Goal: Find specific page/section: Find specific page/section

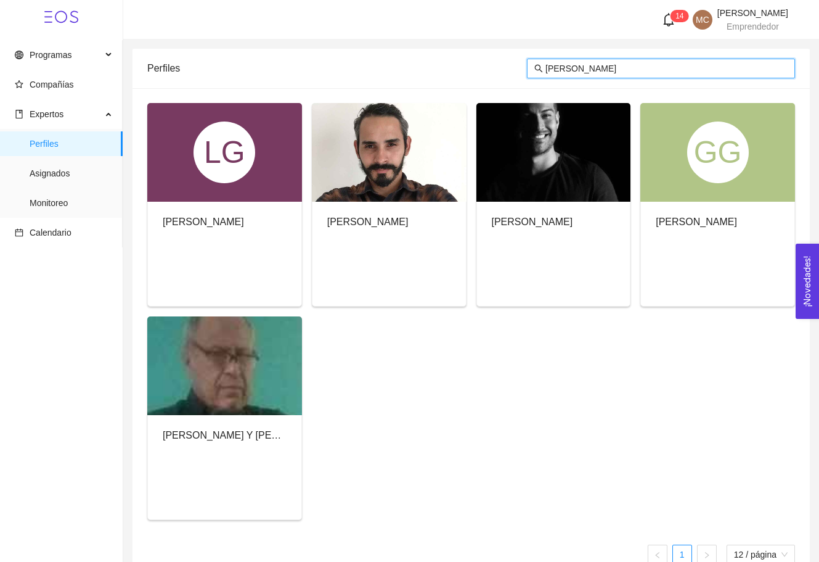
type input "[PERSON_NAME]"
click at [236, 417] on div "[PERSON_NAME] Y [PERSON_NAME]" at bounding box center [225, 437] width 154 height 45
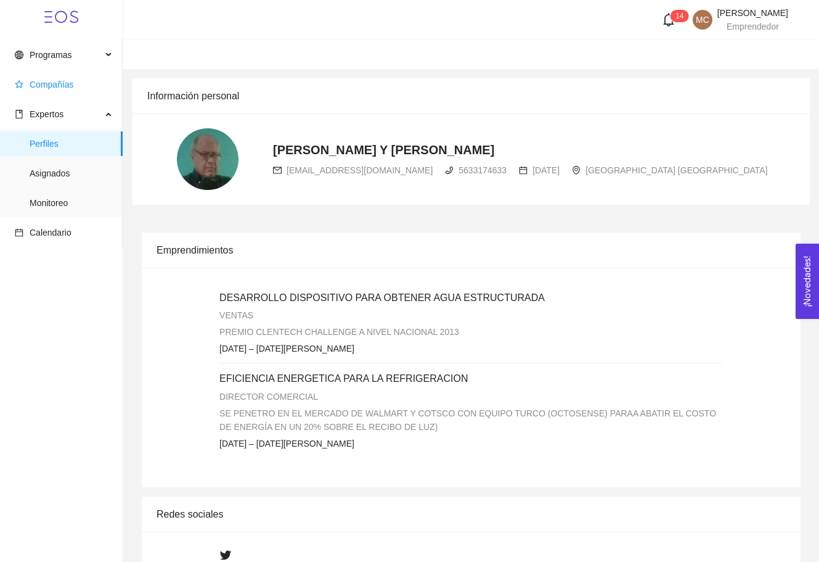
click at [73, 89] on span "Compañías" at bounding box center [52, 85] width 44 height 10
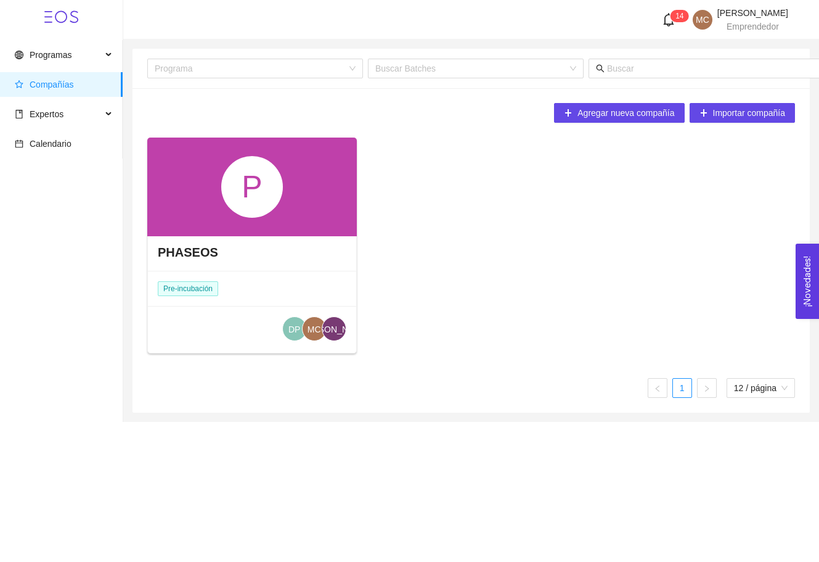
click at [321, 263] on div "PHASEOS" at bounding box center [252, 252] width 208 height 37
click at [75, 107] on span "Expertos" at bounding box center [58, 114] width 87 height 25
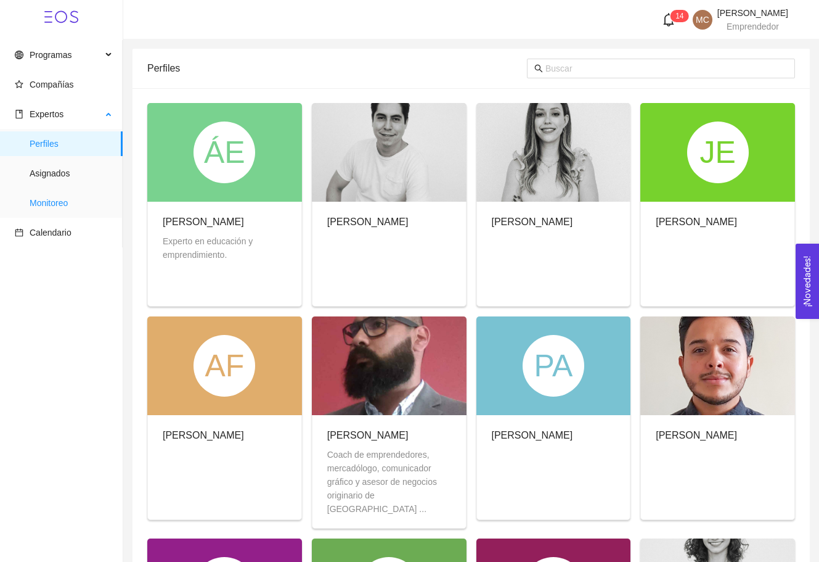
click at [70, 200] on span "Monitoreo" at bounding box center [71, 203] width 83 height 25
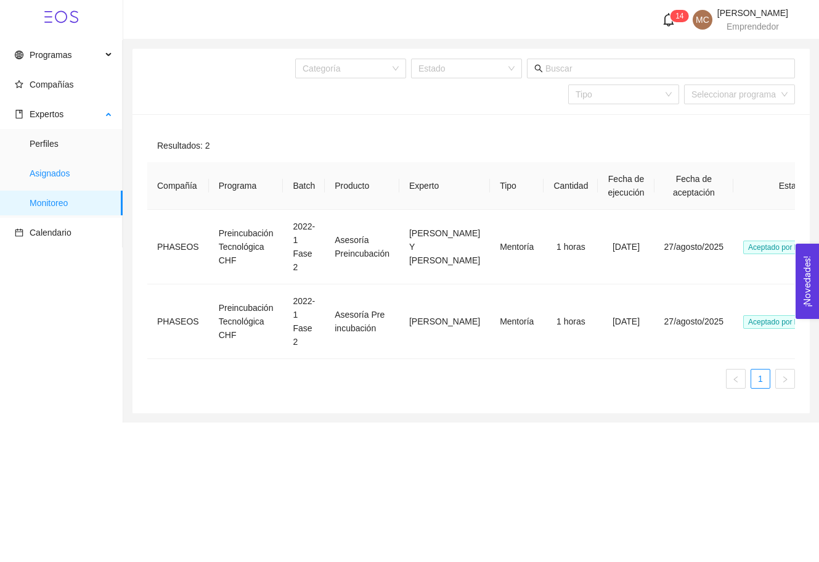
click at [70, 176] on span "Asignados" at bounding box center [71, 173] width 83 height 25
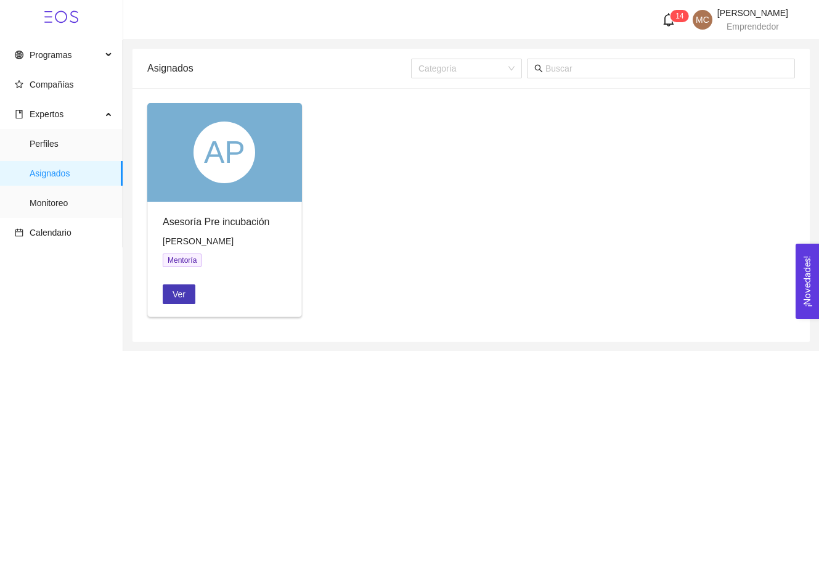
click at [176, 300] on span "Ver" at bounding box center [179, 294] width 13 height 14
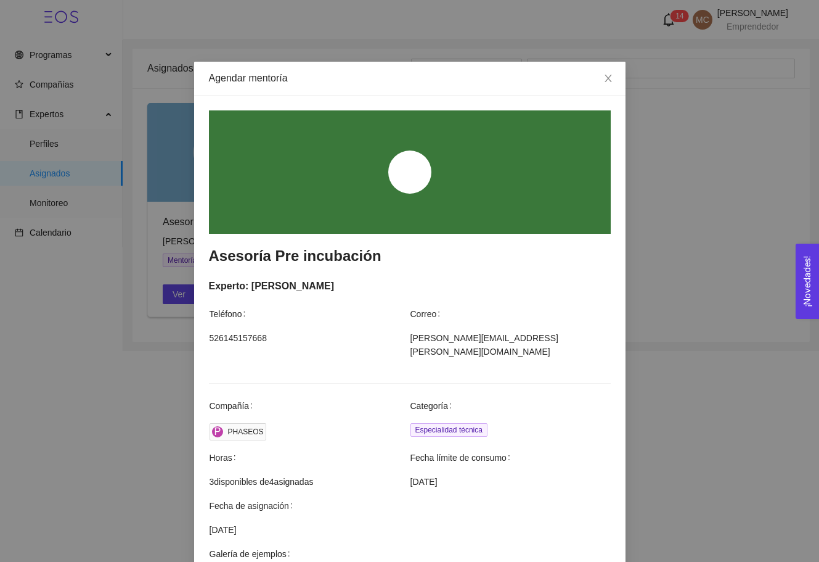
scroll to position [1, 0]
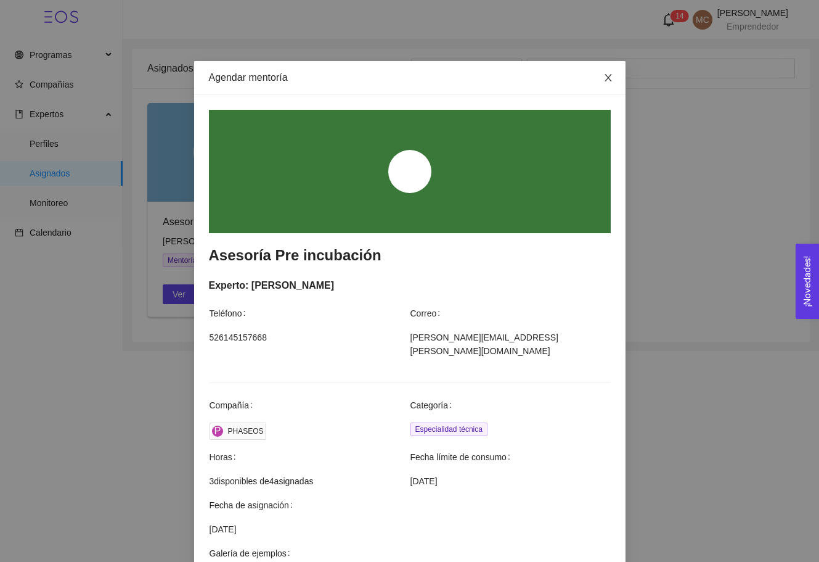
click at [604, 77] on icon "close" at bounding box center [609, 78] width 10 height 10
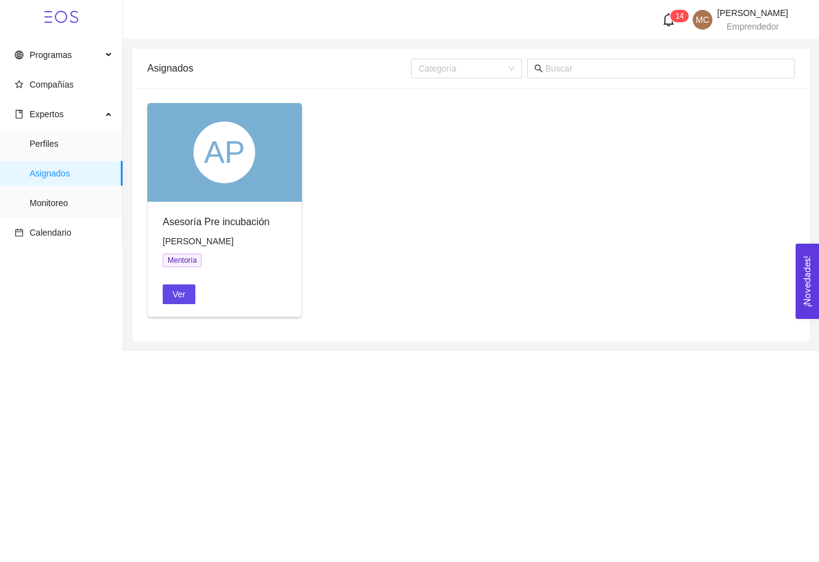
click at [419, 166] on div "AP Asesoría Pre incubación [PERSON_NAME] Mentoría Ver" at bounding box center [471, 215] width 658 height 224
click at [567, 69] on input "text" at bounding box center [667, 69] width 242 height 14
type input "[PERSON_NAME]"
